Goal: Task Accomplishment & Management: Use online tool/utility

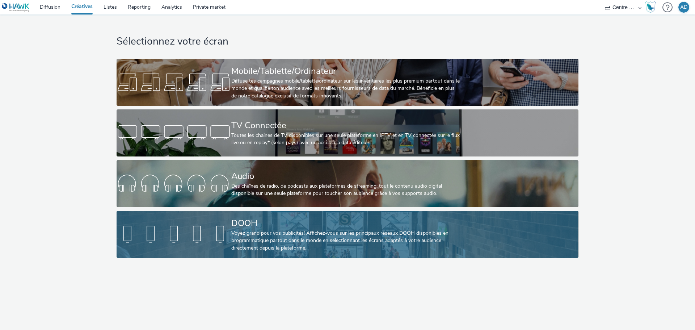
click at [275, 236] on div "Voyez grand pour vos publicités! Affichez-vous sur les principaux réseaux DOOH …" at bounding box center [345, 240] width 229 height 22
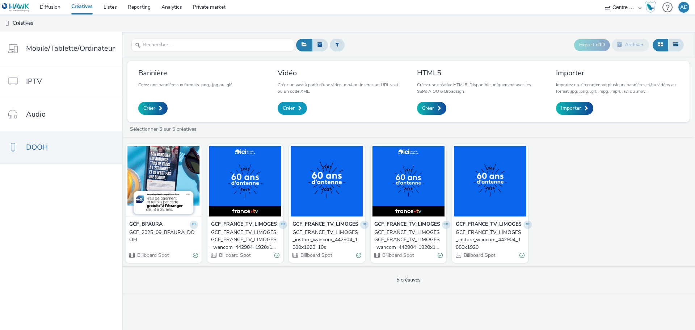
click at [302, 104] on link "Créer" at bounding box center [292, 108] width 29 height 13
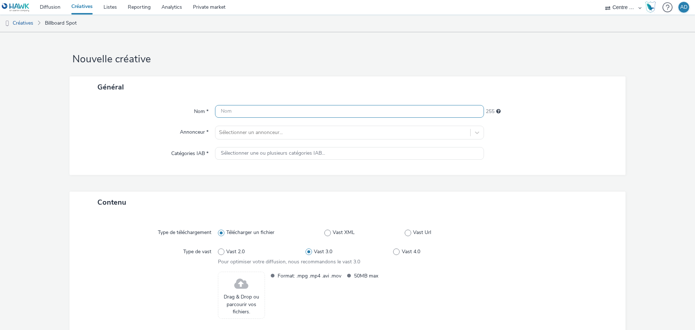
click at [291, 110] on input "text" at bounding box center [349, 111] width 269 height 13
type input "g"
click at [232, 110] on input "GCF_DOOH_CAISSE_EPARGNE_LOIRE_CENTRE" at bounding box center [349, 111] width 269 height 13
type input "GCF_2025_09_DOOH_CAISSE_EPARGNE_LOIRE_CENTRE"
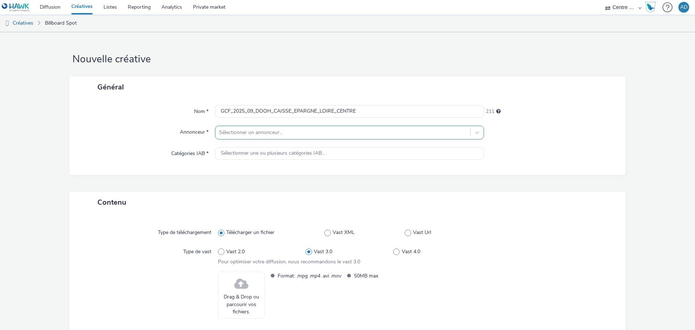
click at [296, 131] on div at bounding box center [342, 132] width 247 height 9
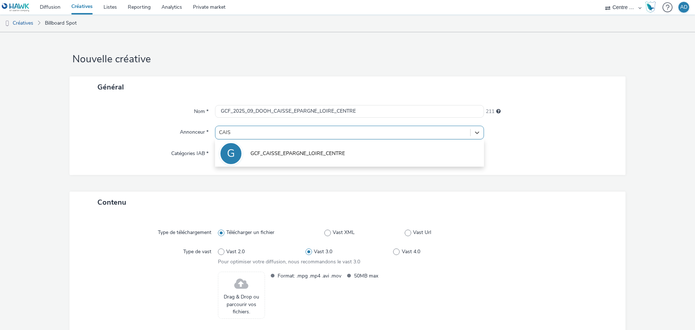
type input "CAISS"
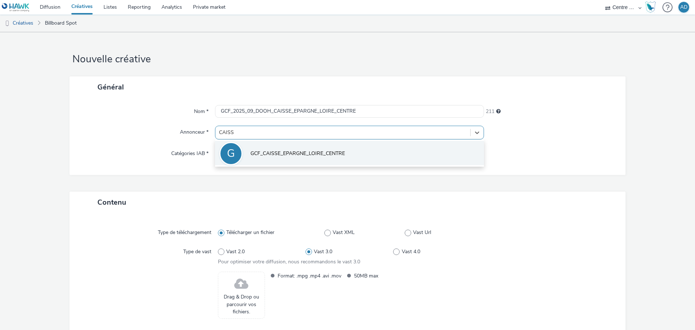
click at [289, 152] on span "GCF_CAISSE_EPARGNE_LOIRE_CENTRE" at bounding box center [297, 153] width 94 height 7
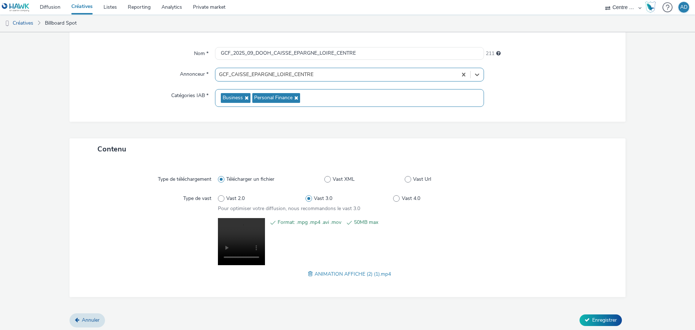
scroll to position [60, 0]
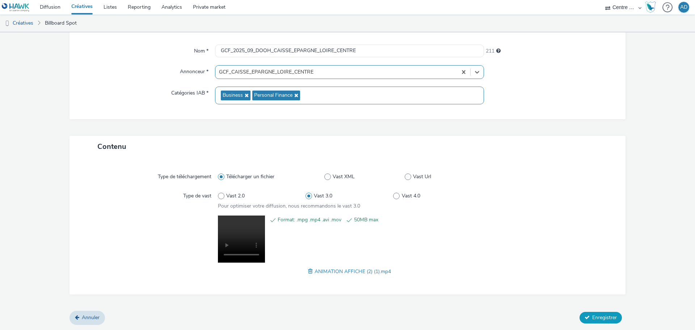
click at [585, 315] on button "Enregistrer" at bounding box center [600, 318] width 42 height 12
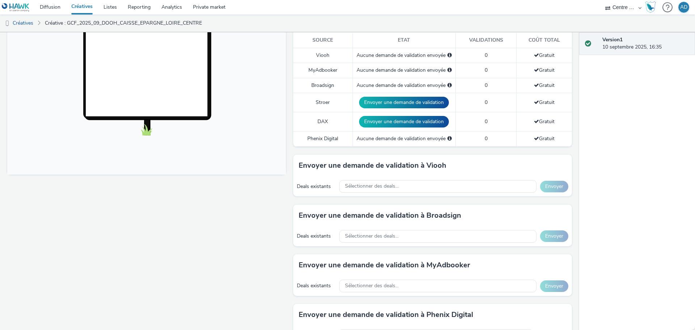
scroll to position [217, 0]
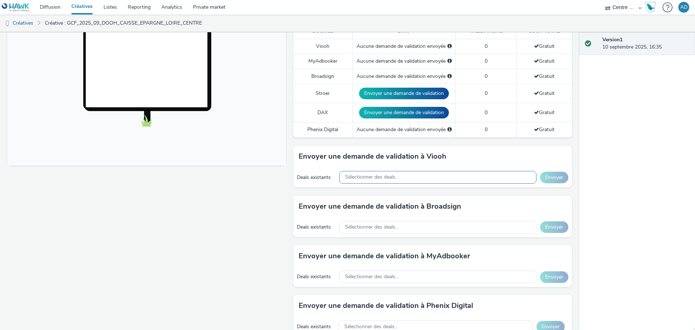
click at [433, 175] on div "Sélectionner des deals..." at bounding box center [437, 177] width 197 height 13
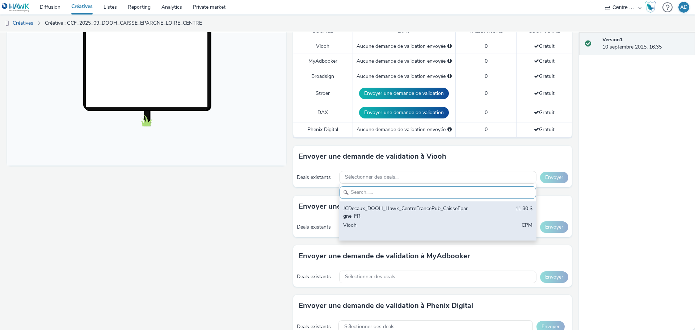
click at [391, 209] on div "JCDecaux_DOOH_Hawk_CentreFrancePub_CaisseEpargne_FR" at bounding box center [405, 212] width 125 height 15
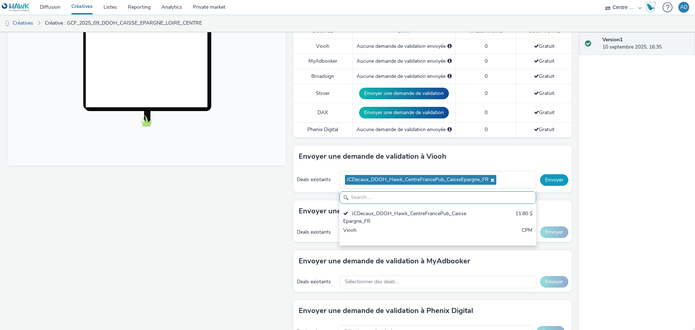
click at [556, 181] on button "Envoyer" at bounding box center [554, 180] width 28 height 12
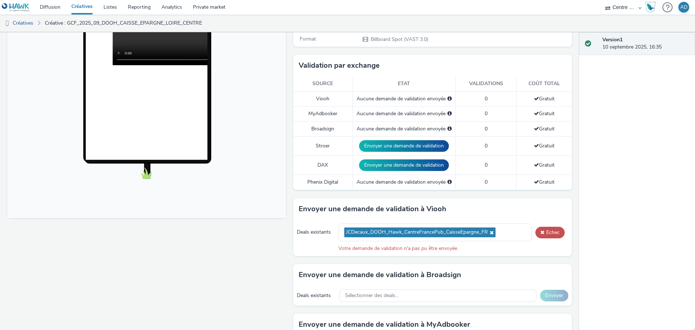
scroll to position [181, 0]
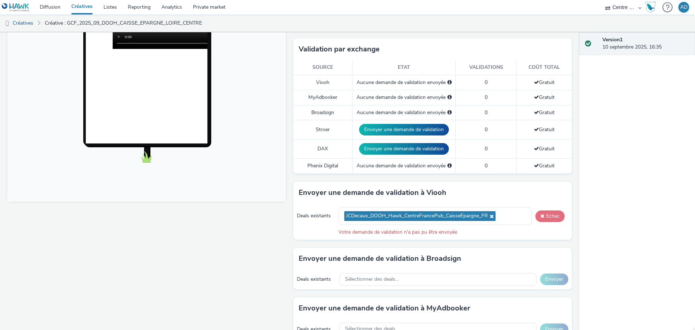
click at [540, 217] on span at bounding box center [542, 215] width 4 height 5
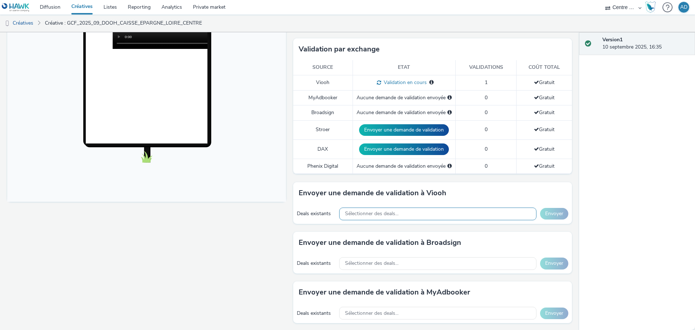
click at [443, 215] on div "Sélectionner des deals..." at bounding box center [437, 213] width 197 height 13
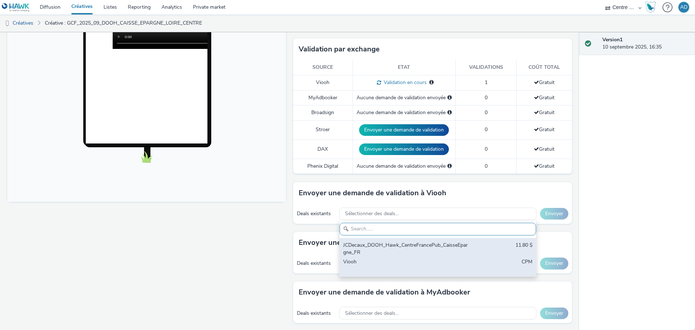
click at [447, 242] on div "JCDecaux_DOOH_Hawk_CentreFrancePub_CaisseEpargne_FR" at bounding box center [405, 248] width 125 height 15
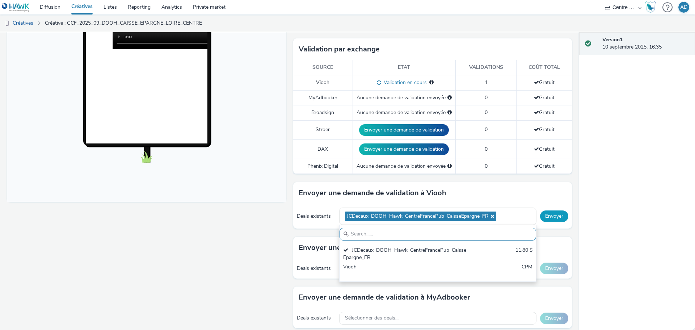
click at [556, 214] on button "Envoyer" at bounding box center [554, 216] width 28 height 12
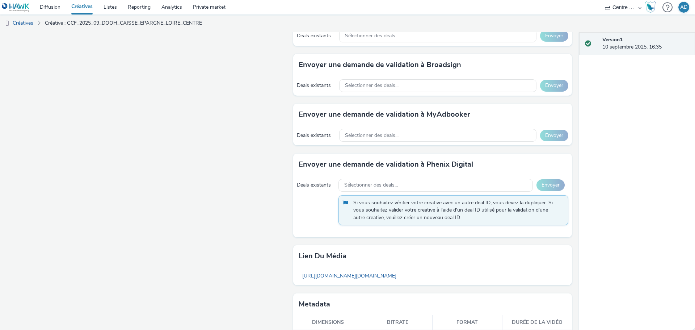
scroll to position [346, 0]
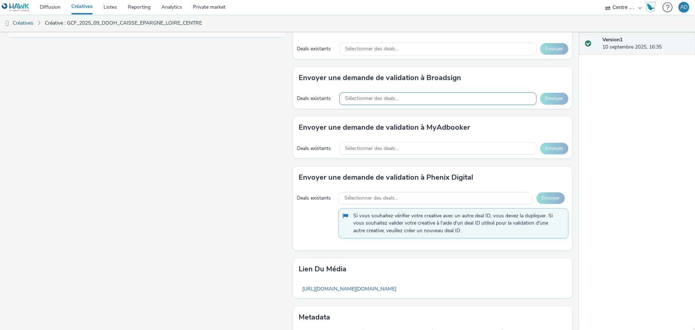
click at [436, 99] on div "Sélectionner des deals..." at bounding box center [437, 98] width 197 height 13
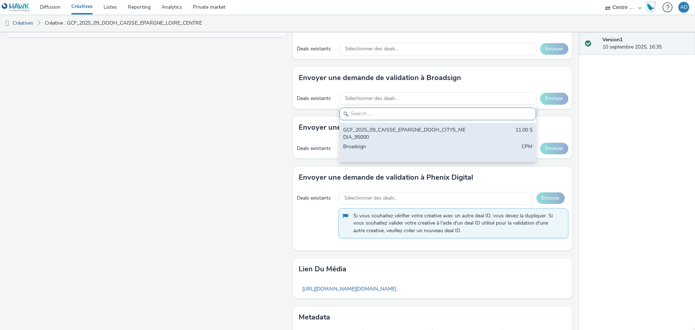
click at [419, 136] on div "GCF_2025_09_CAISSE_EPARGNE_DOOH_CITYS_MEDIA_95000" at bounding box center [405, 133] width 125 height 15
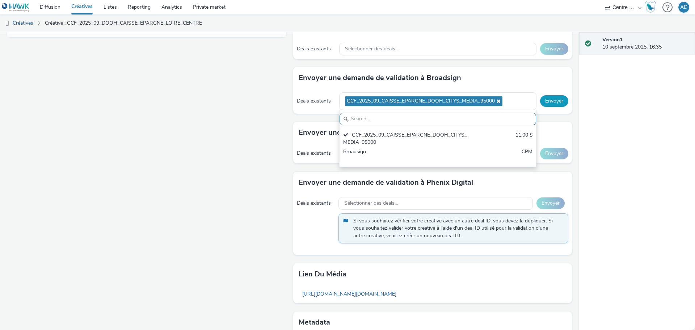
click at [549, 106] on button "Envoyer" at bounding box center [554, 101] width 28 height 12
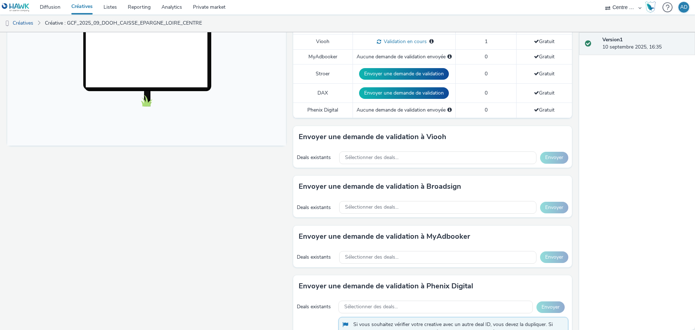
scroll to position [346, 0]
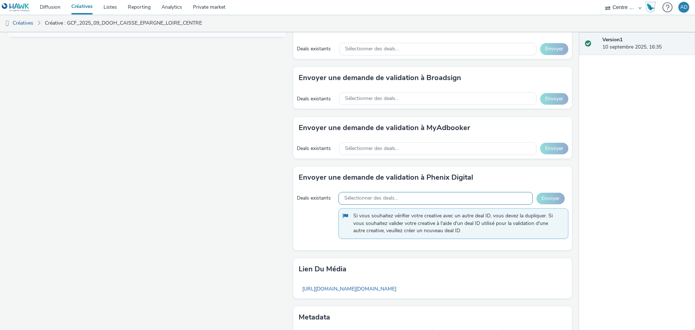
click at [497, 195] on div "Sélectionner des deals..." at bounding box center [435, 198] width 194 height 13
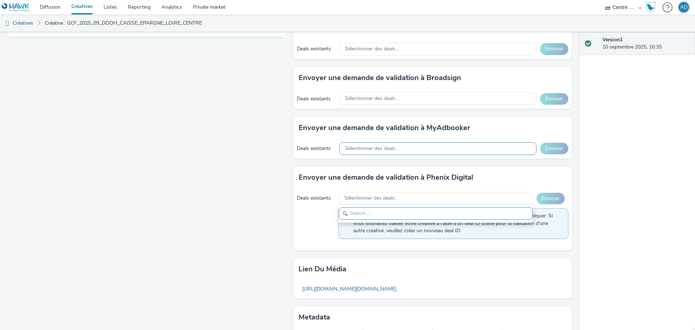
click at [418, 147] on div "Sélectionner des deals..." at bounding box center [437, 148] width 197 height 13
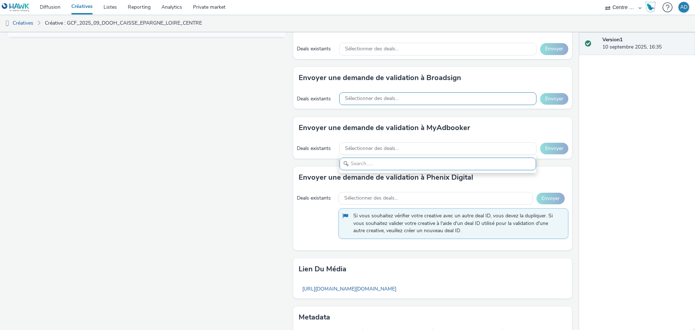
click at [405, 96] on div "Sélectionner des deals..." at bounding box center [437, 98] width 197 height 13
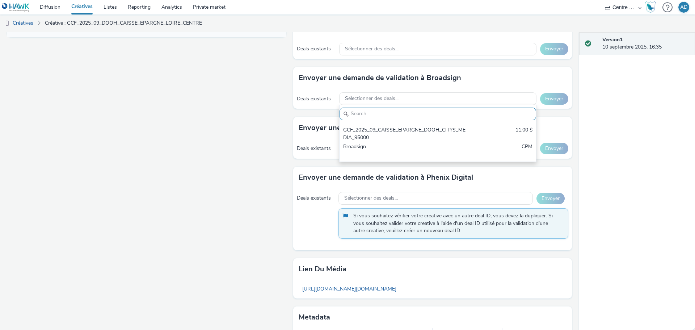
click at [607, 146] on div "Version 1 10 septembre 2025, 16:35" at bounding box center [637, 180] width 116 height 297
click at [400, 288] on link "[URL][DOMAIN_NAME][DOMAIN_NAME]" at bounding box center [349, 289] width 101 height 14
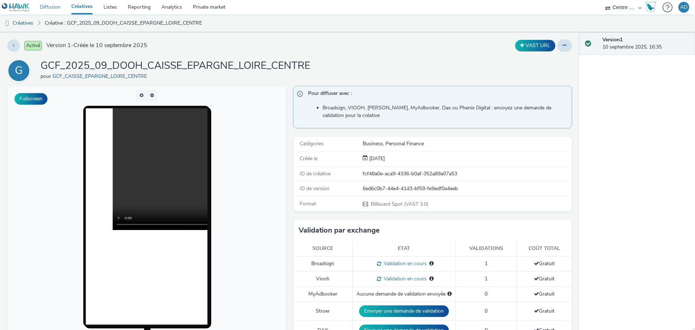
click at [41, 10] on link "Diffusion" at bounding box center [49, 7] width 31 height 14
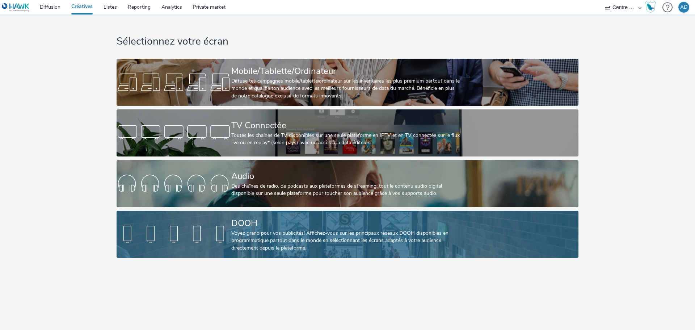
click at [187, 256] on link "DOOH Voyez grand pour vos publicités! Affichez-vous sur les principaux réseaux …" at bounding box center [347, 234] width 461 height 47
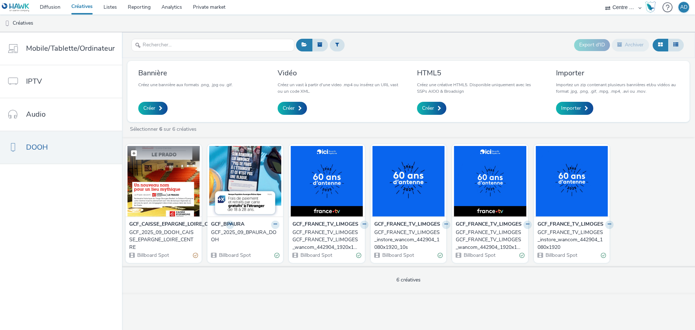
click at [176, 176] on img at bounding box center [163, 181] width 72 height 71
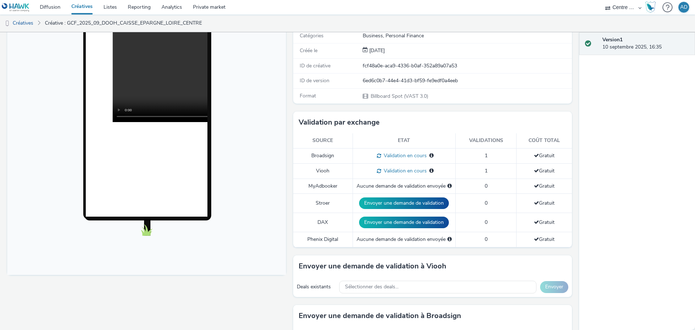
scroll to position [56, 0]
